Goal: Task Accomplishment & Management: Manage account settings

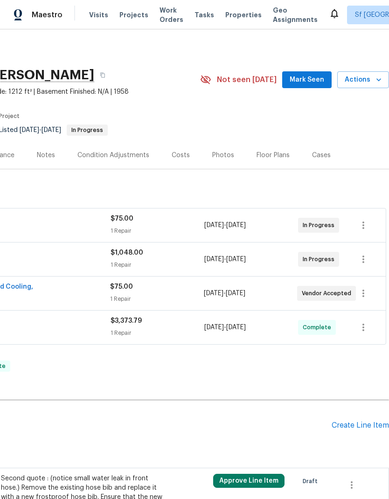
scroll to position [0, 138]
click at [373, 220] on button "button" at bounding box center [363, 225] width 22 height 22
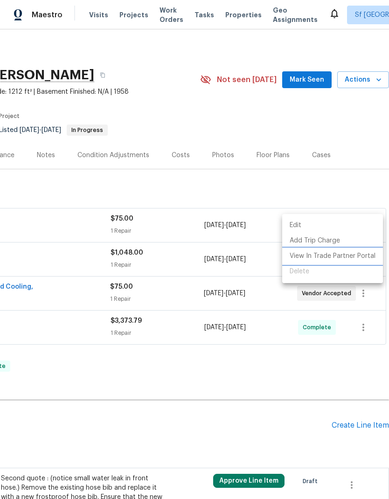
click at [359, 256] on li "View In Trade Partner Portal" at bounding box center [332, 256] width 101 height 15
click at [345, 260] on li "View In Trade Partner Portal" at bounding box center [332, 256] width 101 height 15
click at [345, 181] on div at bounding box center [194, 249] width 389 height 499
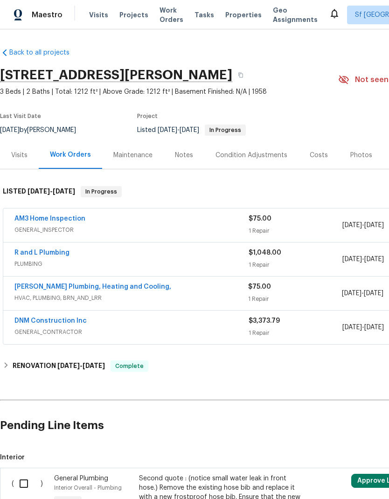
scroll to position [0, 0]
click at [136, 221] on div "AM3 Home Inspection" at bounding box center [131, 219] width 234 height 11
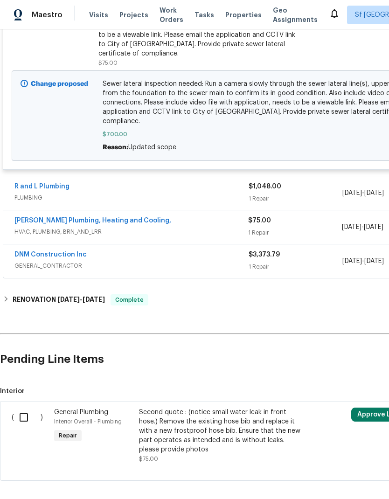
scroll to position [279, 0]
click at [27, 411] on input "checkbox" at bounding box center [27, 418] width 27 height 20
checkbox input "true"
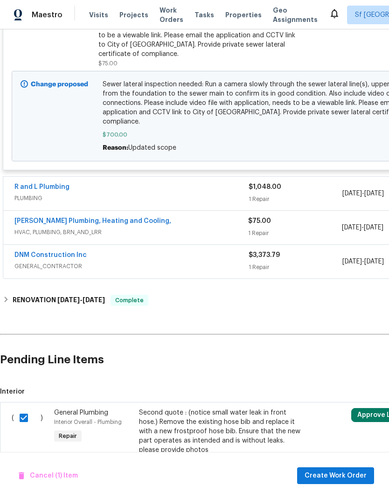
scroll to position [37, 0]
click at [216, 408] on div "Second quote : (notice small water leak in front hose.) Remove the existing hos…" at bounding box center [221, 431] width 164 height 47
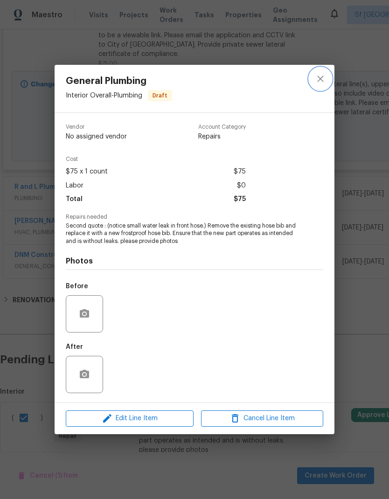
click at [323, 79] on icon "close" at bounding box center [320, 78] width 11 height 11
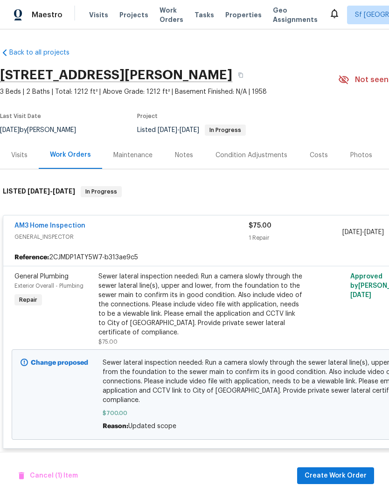
scroll to position [0, 0]
click at [72, 223] on link "AM3 Home Inspection" at bounding box center [49, 226] width 71 height 7
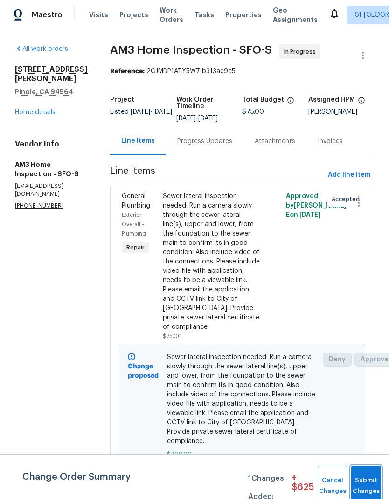
click at [370, 478] on button "Submit Changes" at bounding box center [366, 486] width 30 height 40
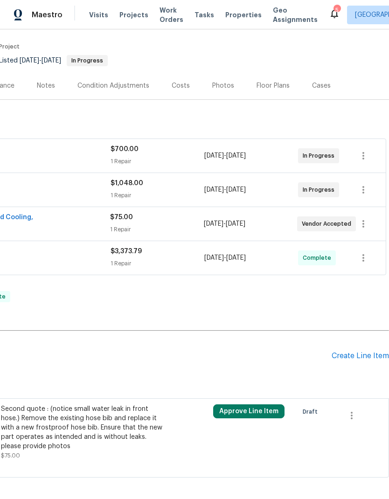
scroll to position [69, 138]
click at [361, 157] on icon "button" at bounding box center [363, 156] width 11 height 11
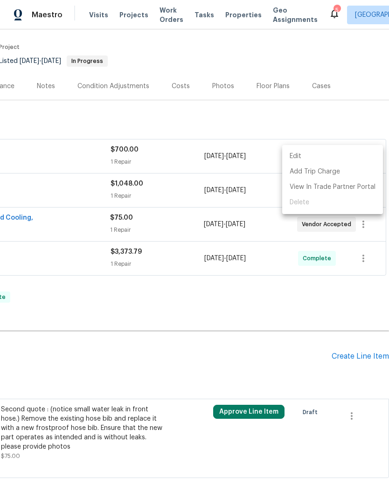
click at [311, 105] on div at bounding box center [194, 249] width 389 height 499
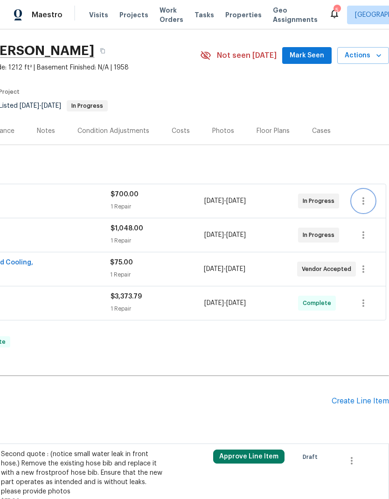
scroll to position [24, 138]
